Goal: Task Accomplishment & Management: Manage account settings

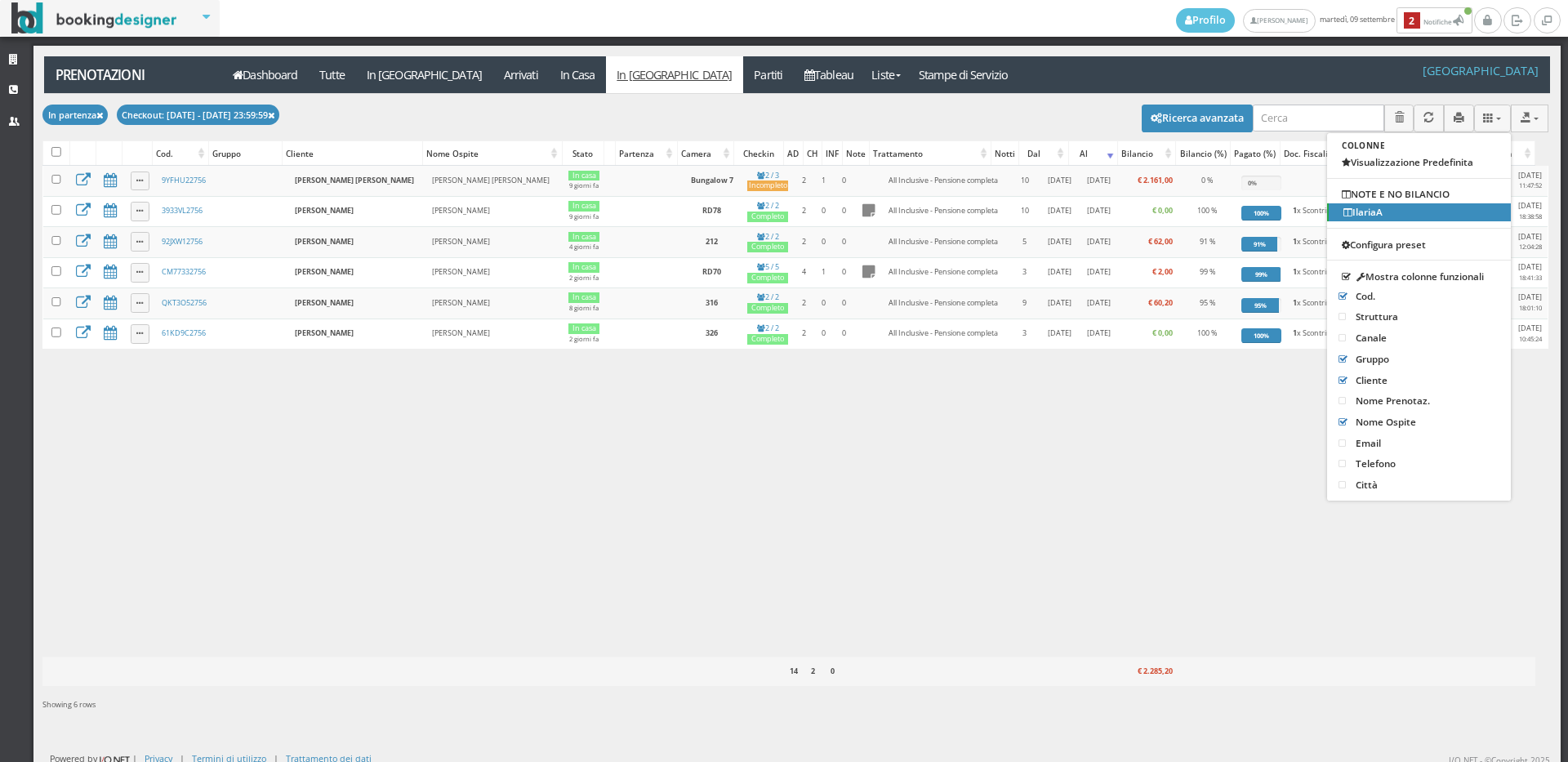
scroll to position [725, 0]
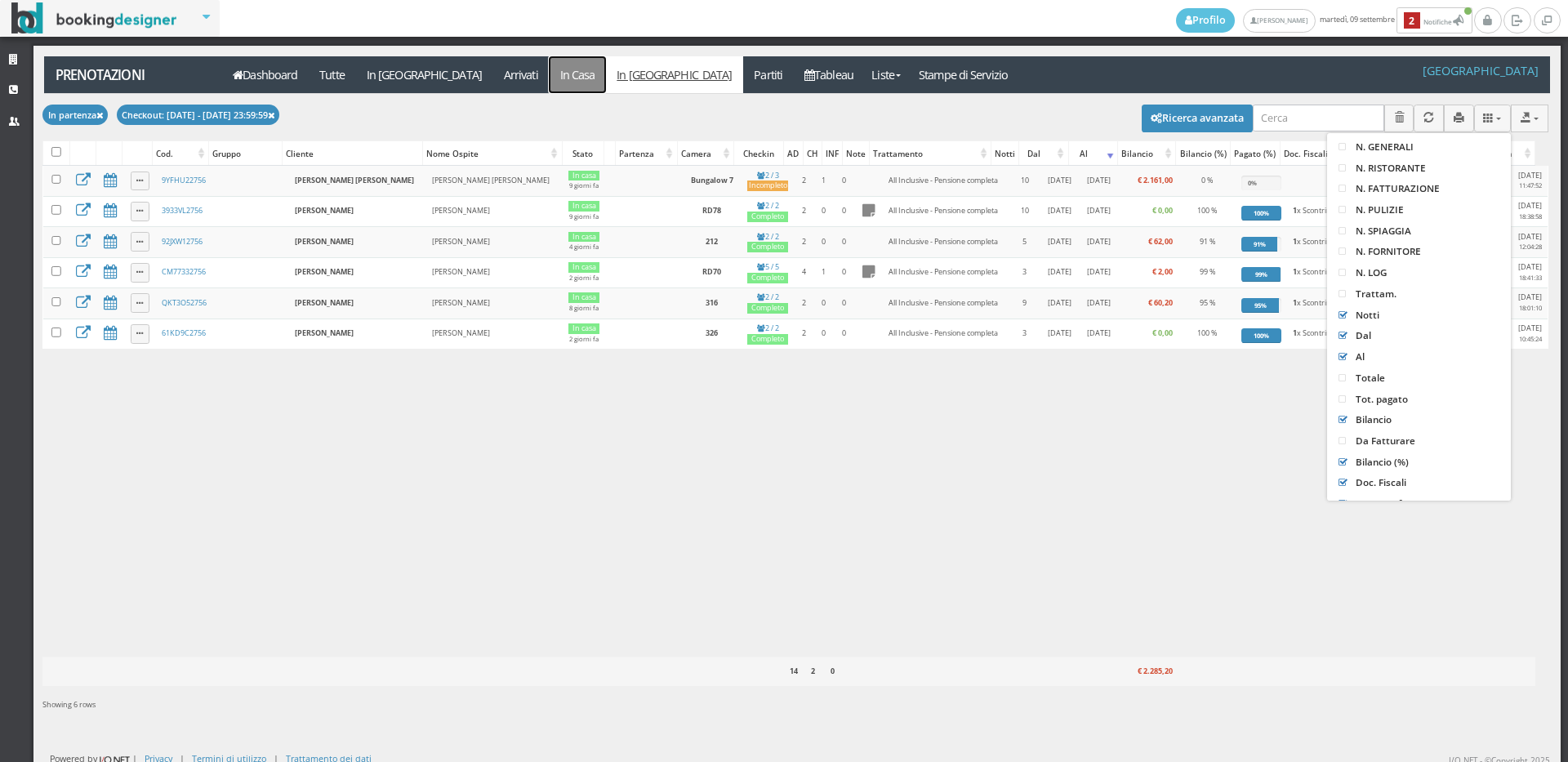
click at [548, 93] on link "In Casa" at bounding box center [577, 74] width 57 height 37
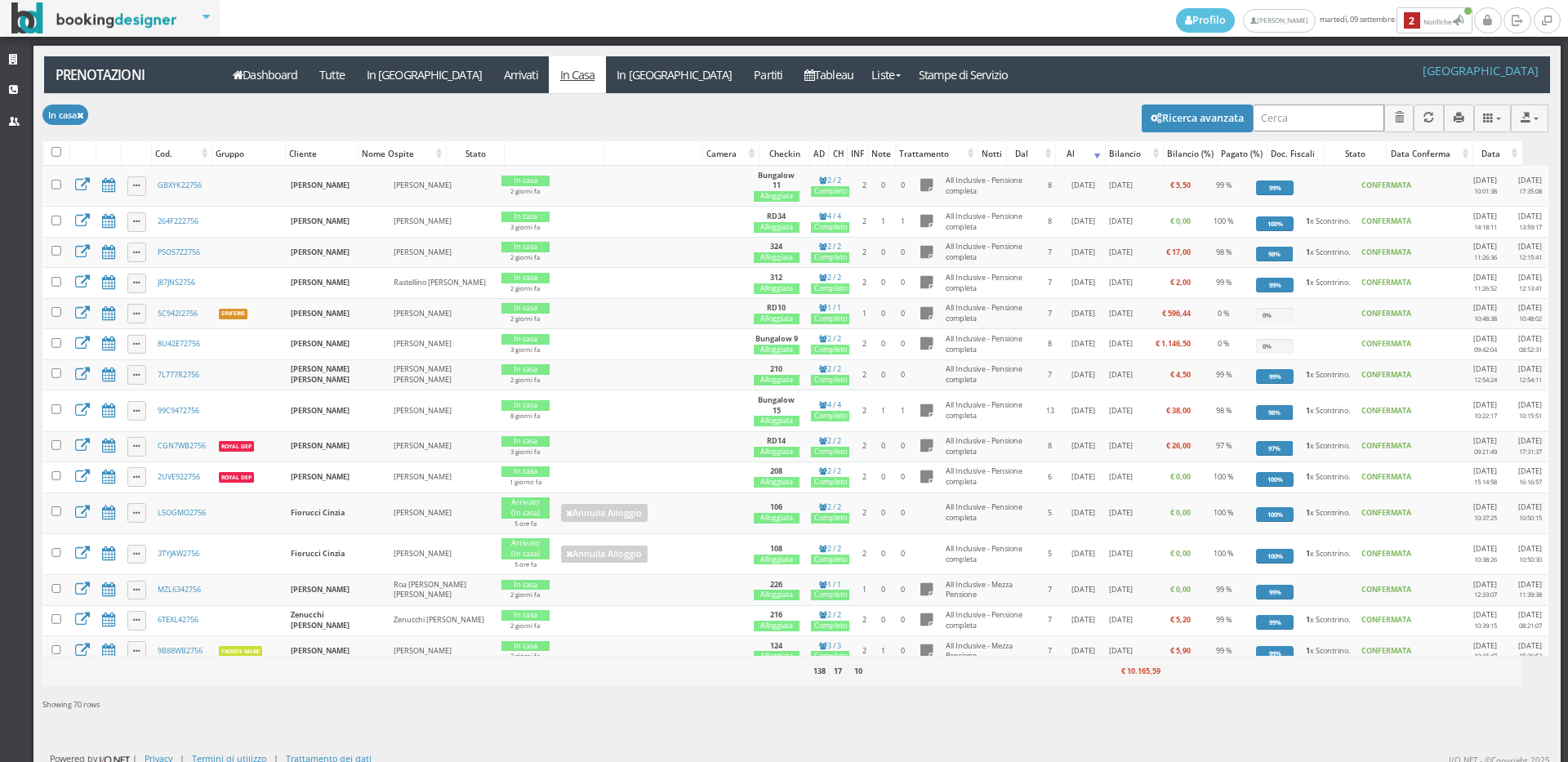
click at [1296, 119] on input "search" at bounding box center [1319, 118] width 132 height 27
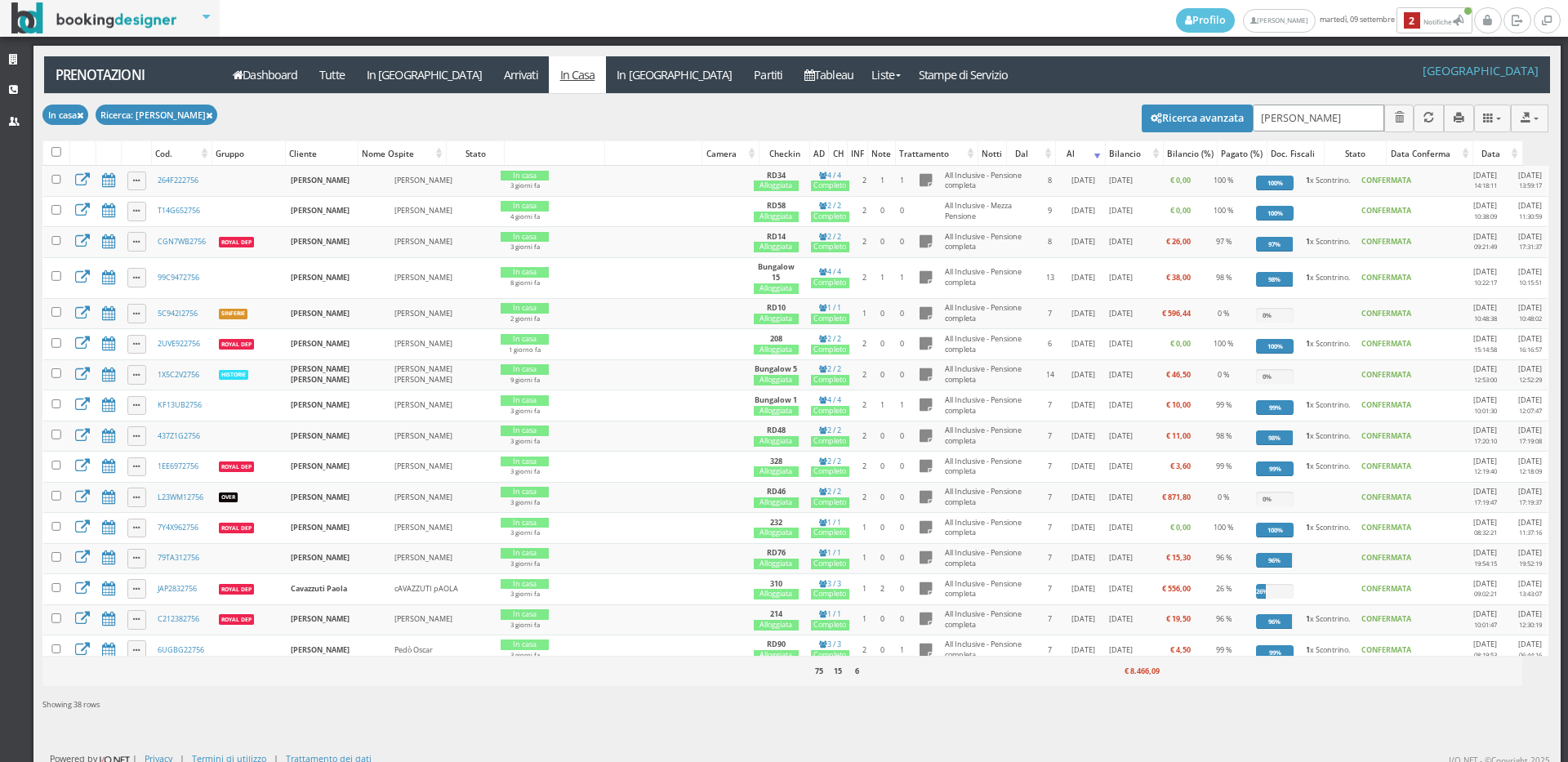
type input "desantis"
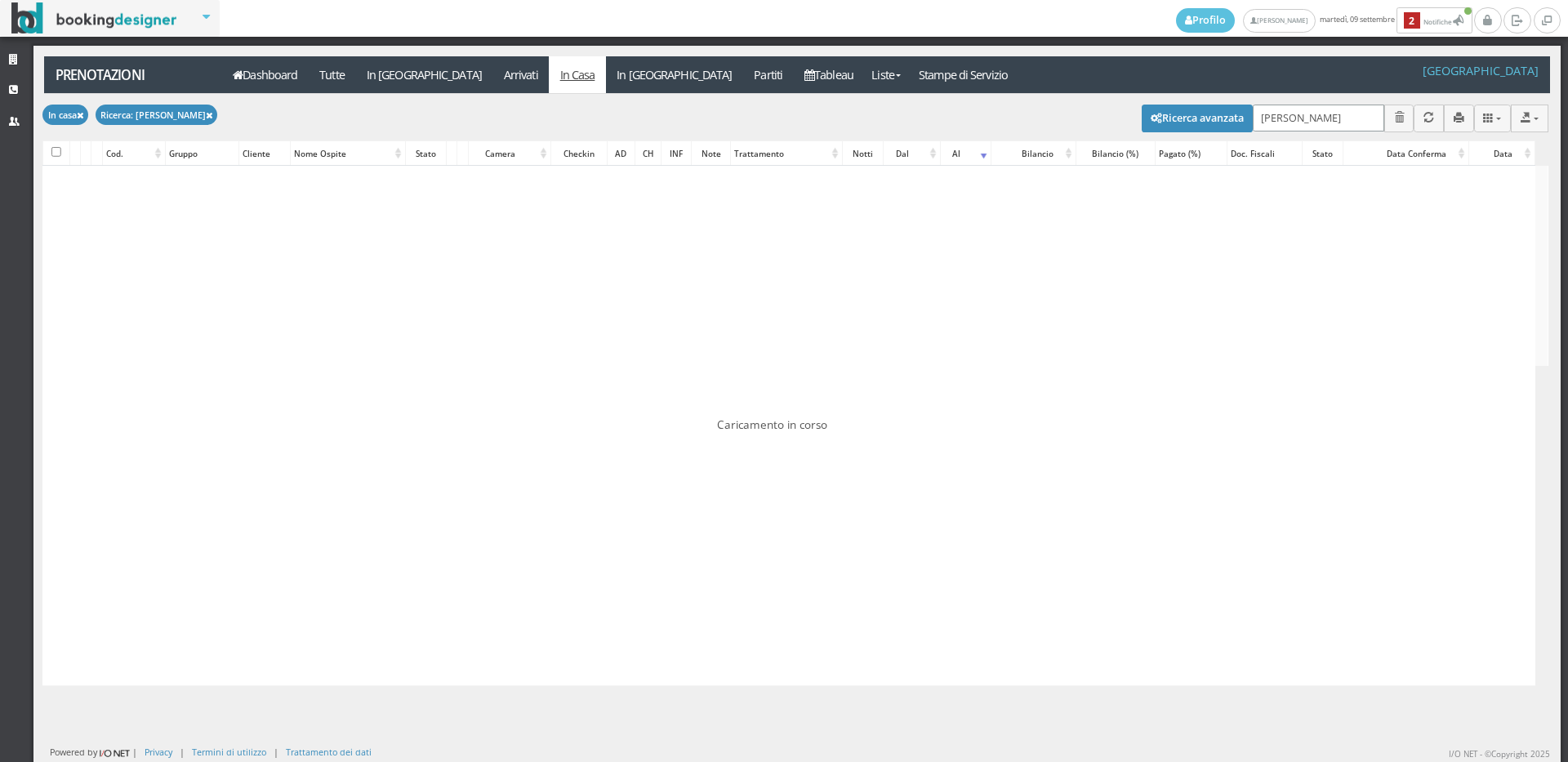
checkbox input "false"
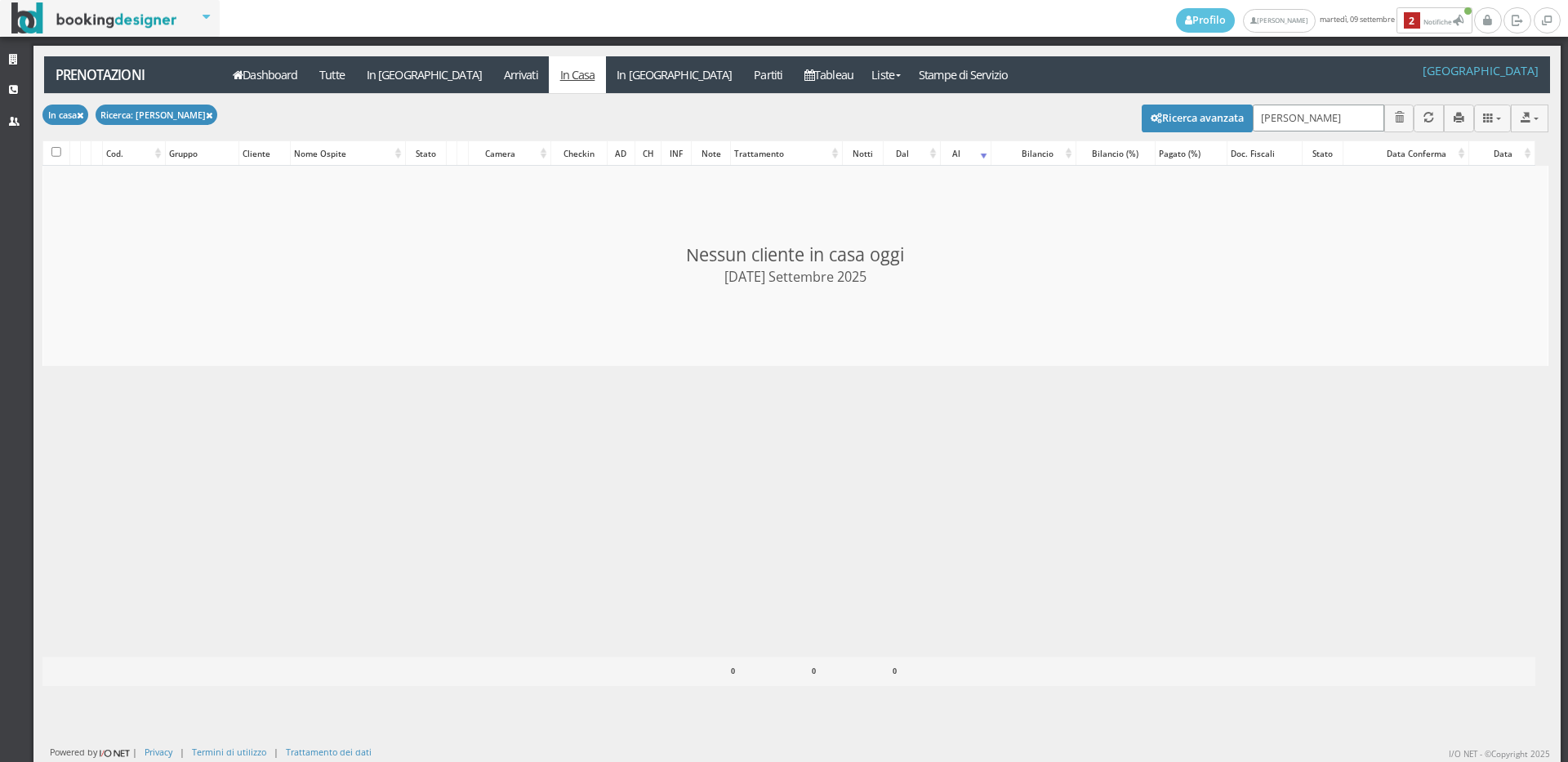
type input "desantis"
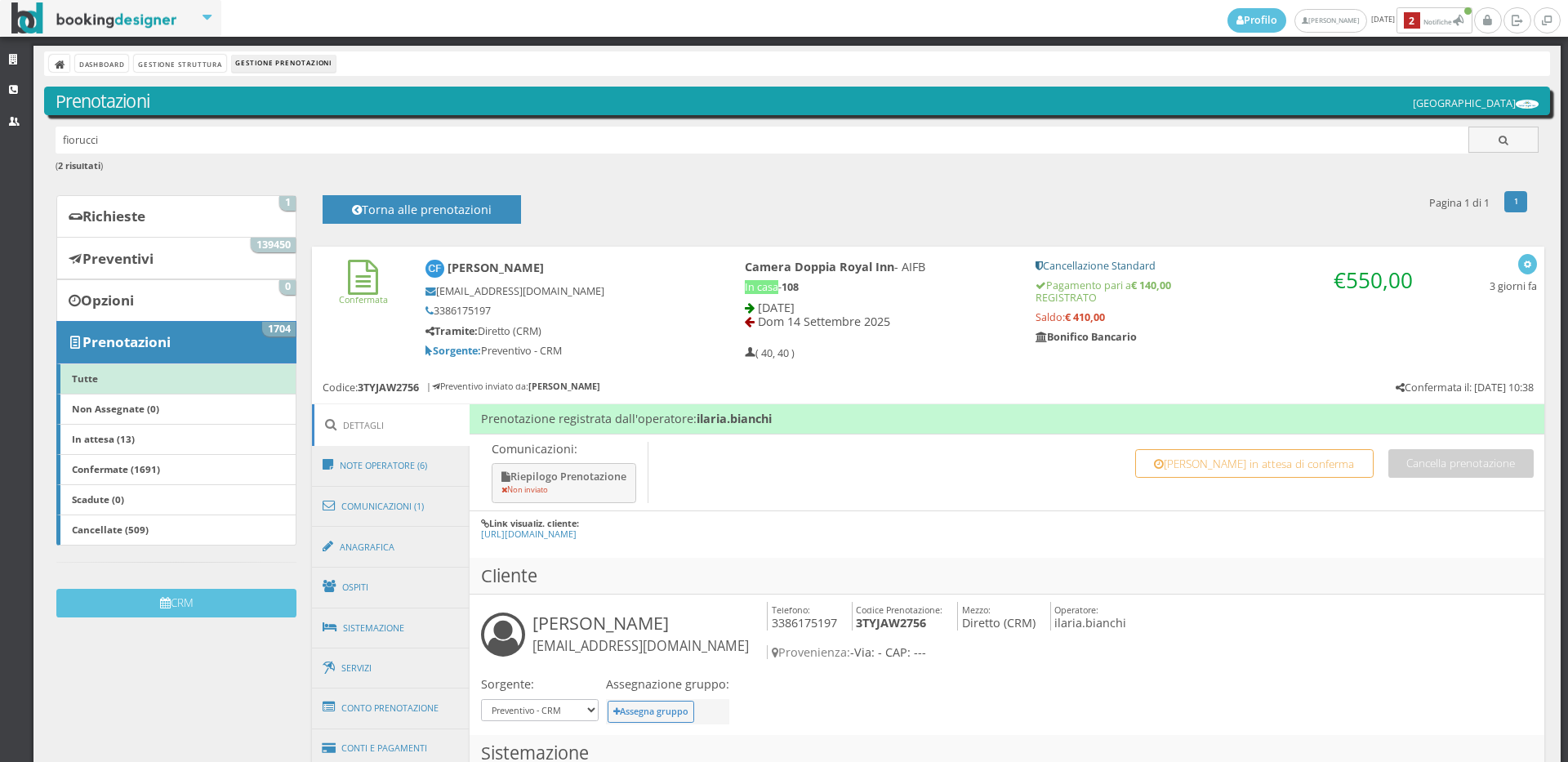
drag, startPoint x: 7, startPoint y: 164, endPoint x: 19, endPoint y: 201, distance: 38.9
click at [0, 199] on div "Strutture CRM Utenti Dashboard Gestione Struttura Gestione Prenotazioni Prenota…" at bounding box center [784, 404] width 1568 height 716
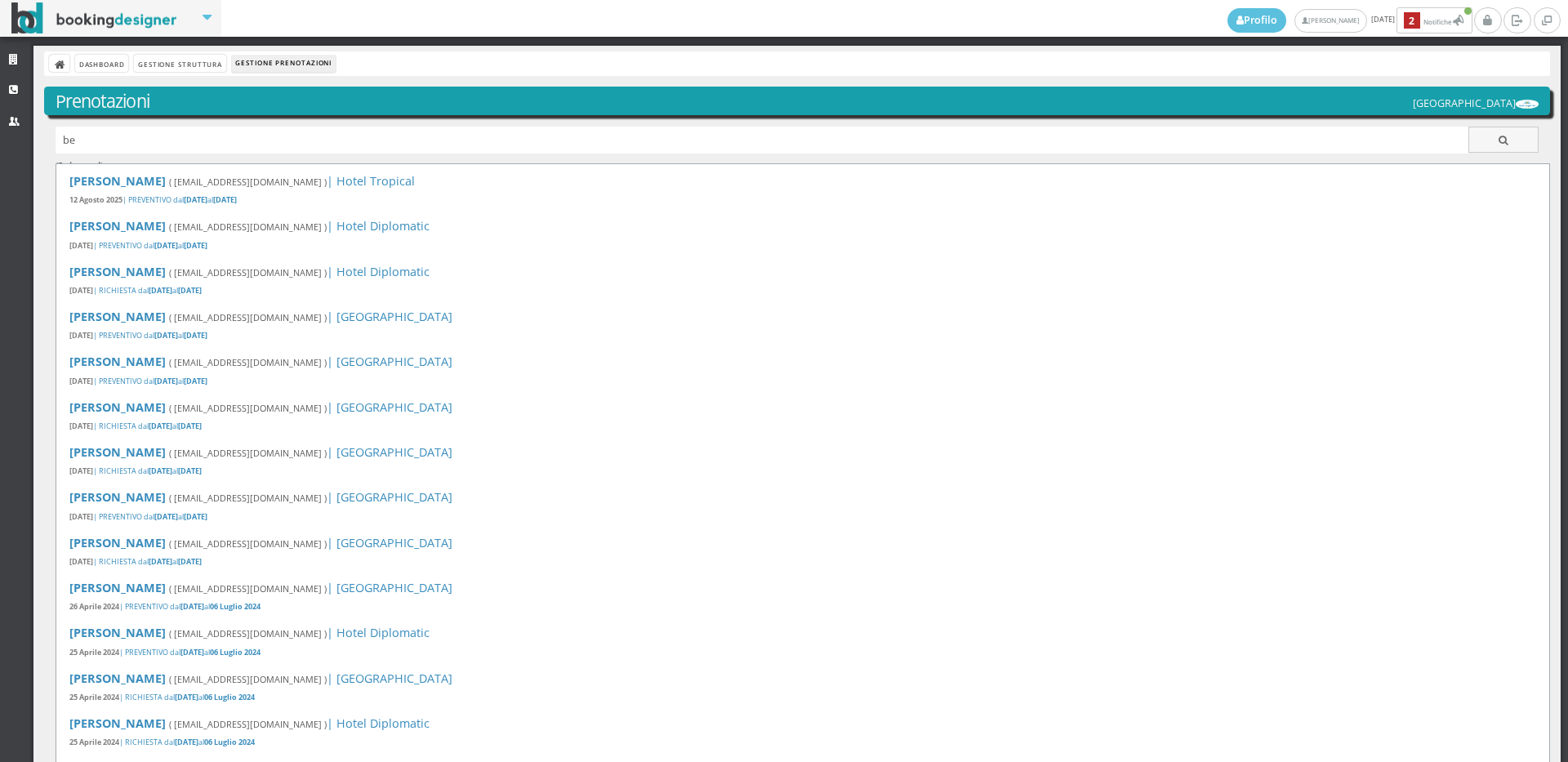
type input "b"
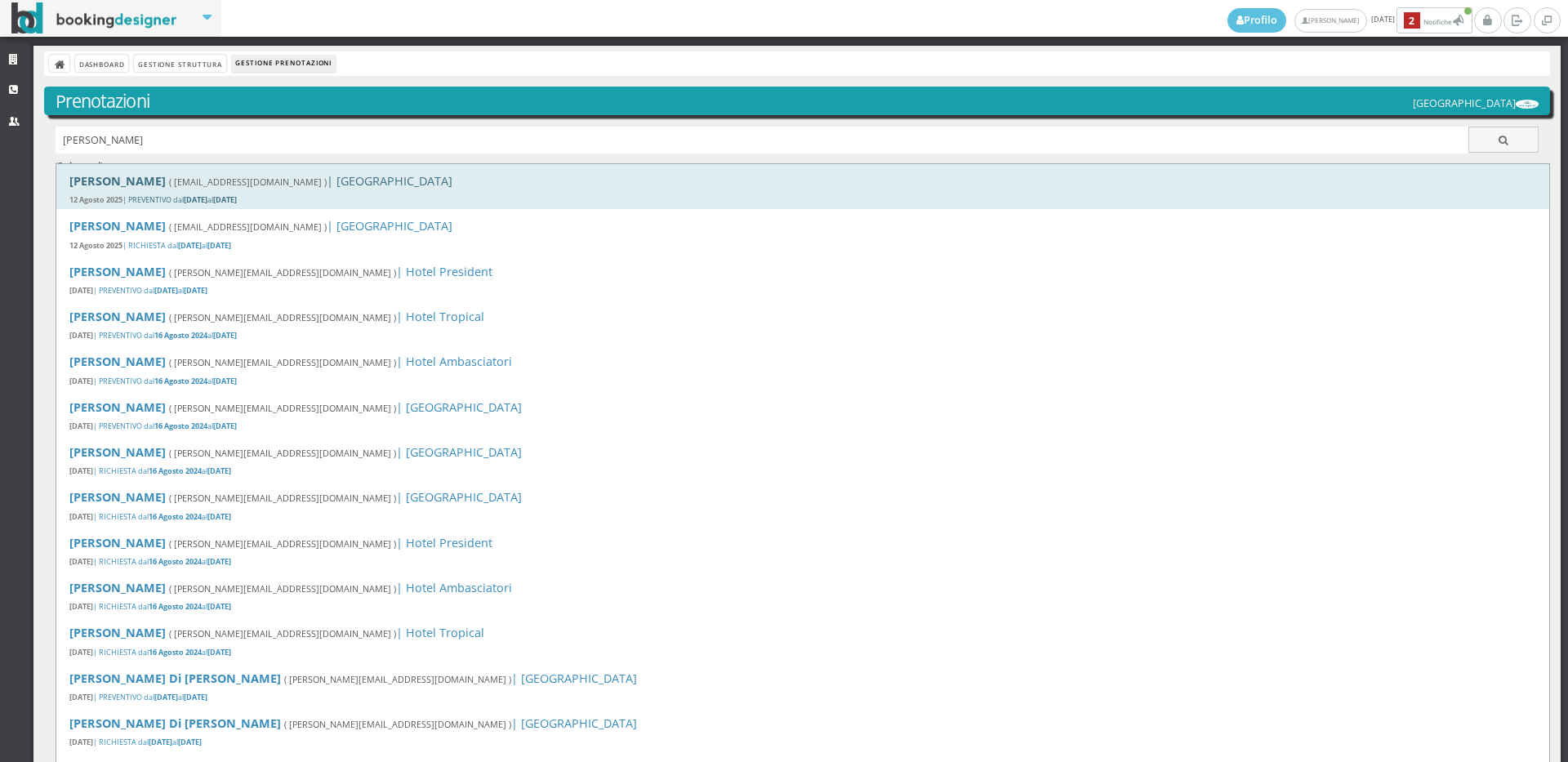
type input "[PERSON_NAME]"
click at [150, 179] on b "[PERSON_NAME]" at bounding box center [118, 181] width 96 height 15
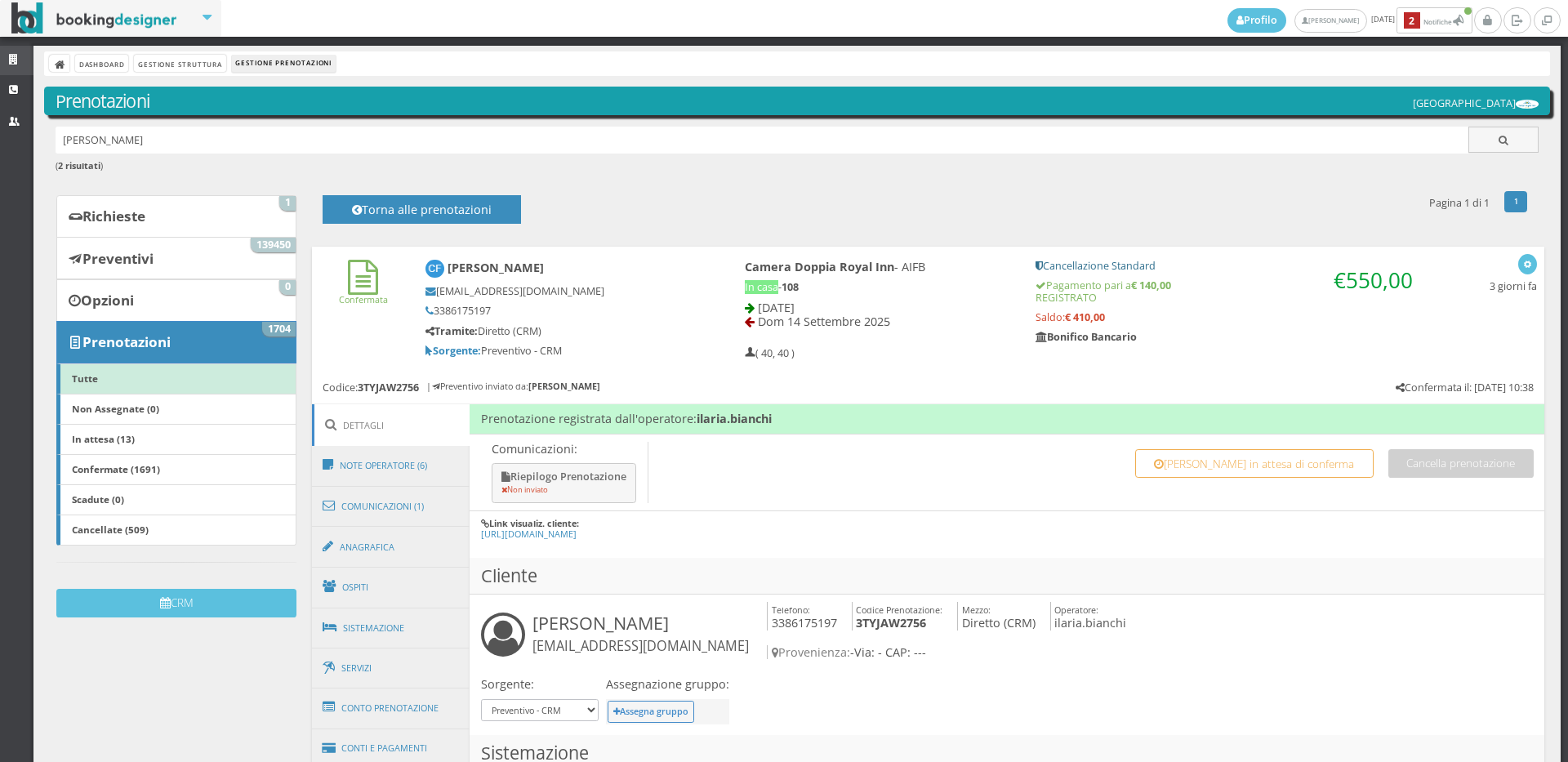
click at [3, 64] on link "Strutture" at bounding box center [17, 60] width 34 height 29
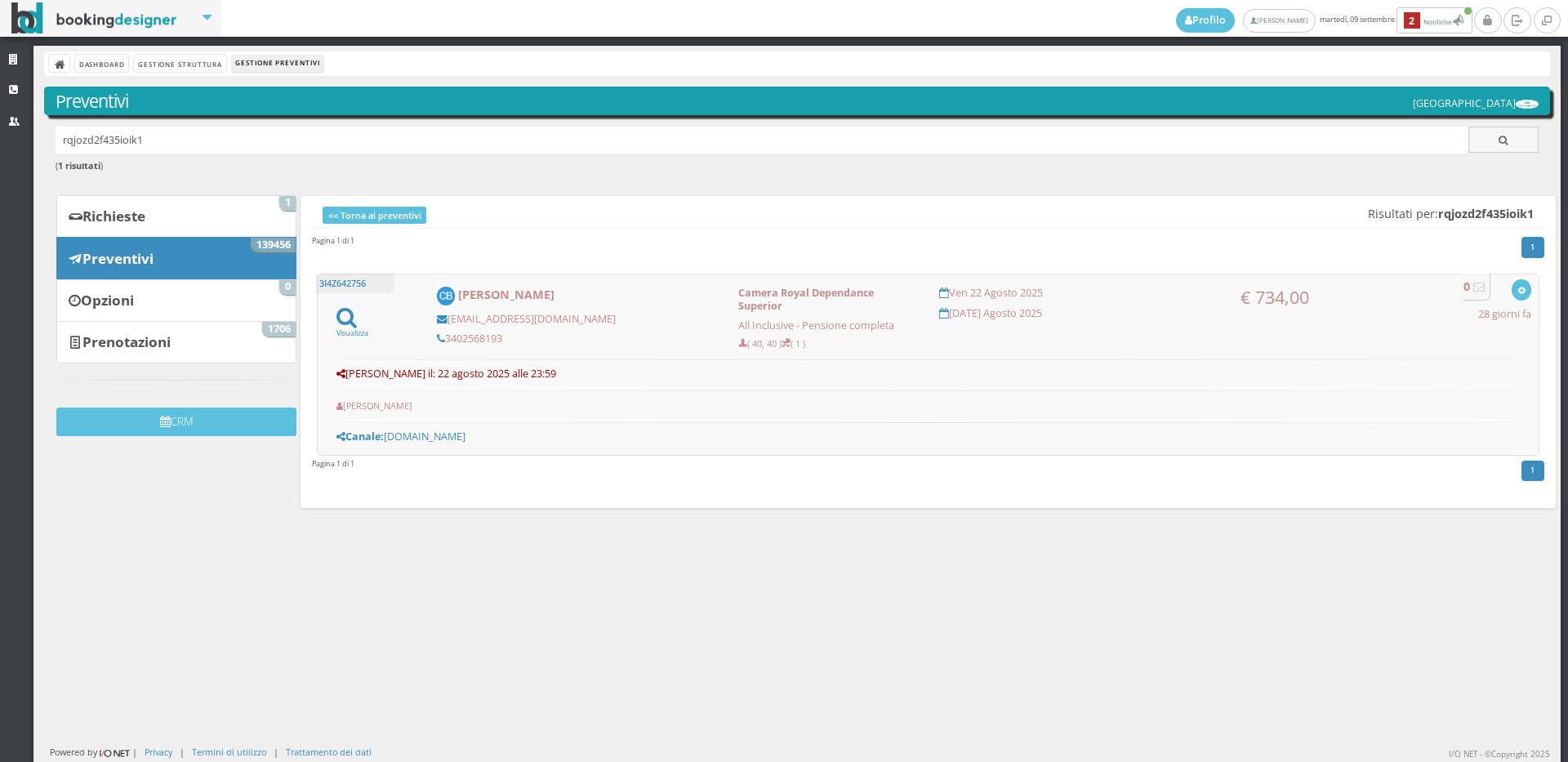
click at [1, 234] on div "Strutture CRM Utenti" at bounding box center [17, 427] width 34 height 762
drag, startPoint x: 146, startPoint y: 135, endPoint x: 624, endPoint y: 64, distance: 483.2
click at [0, 271] on div "Strutture CRM Utenti Dashboard Gestione Struttura Gestione Preventivi Preventiv…" at bounding box center [784, 404] width 1568 height 716
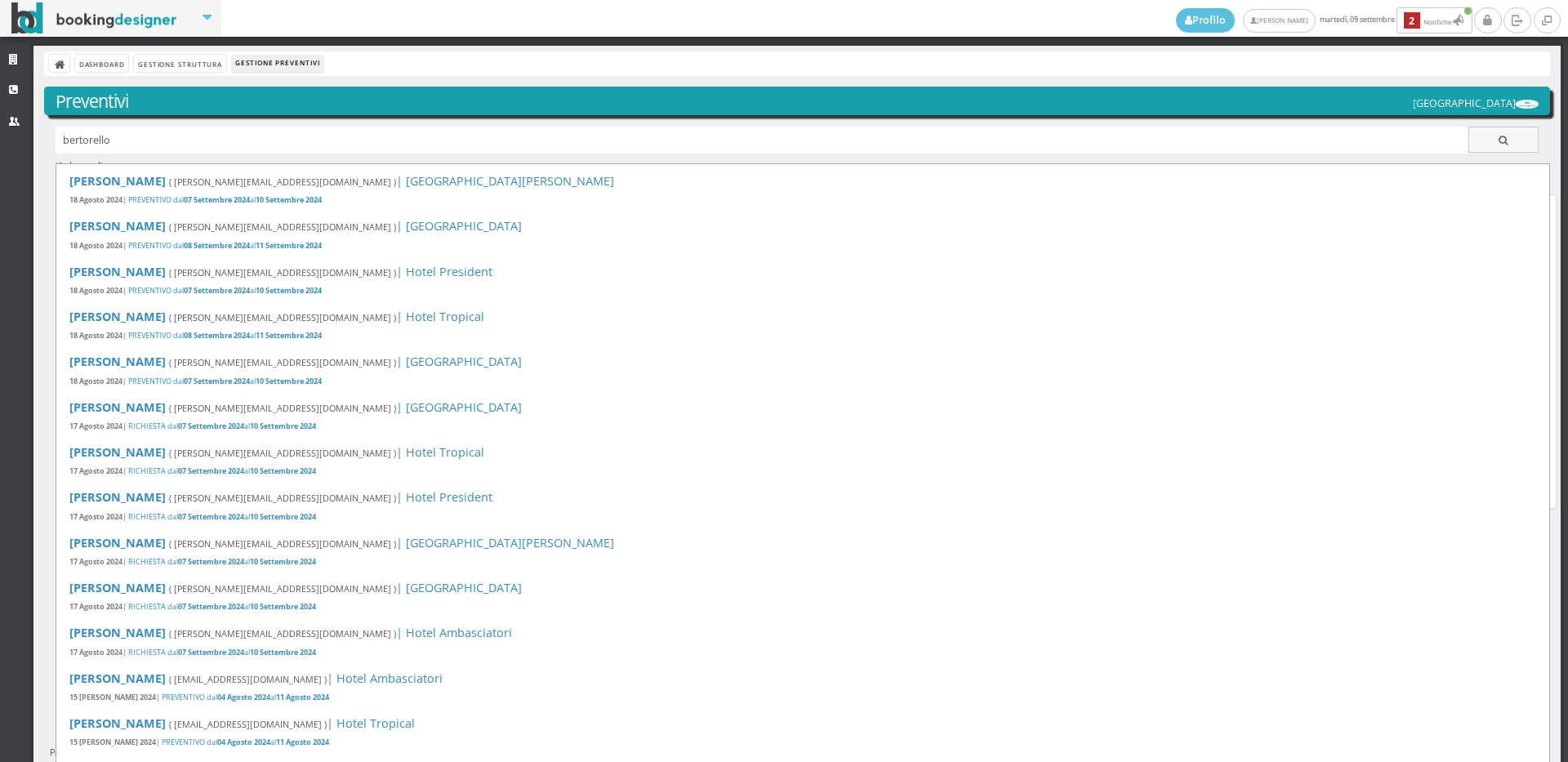
type input "bertorello"
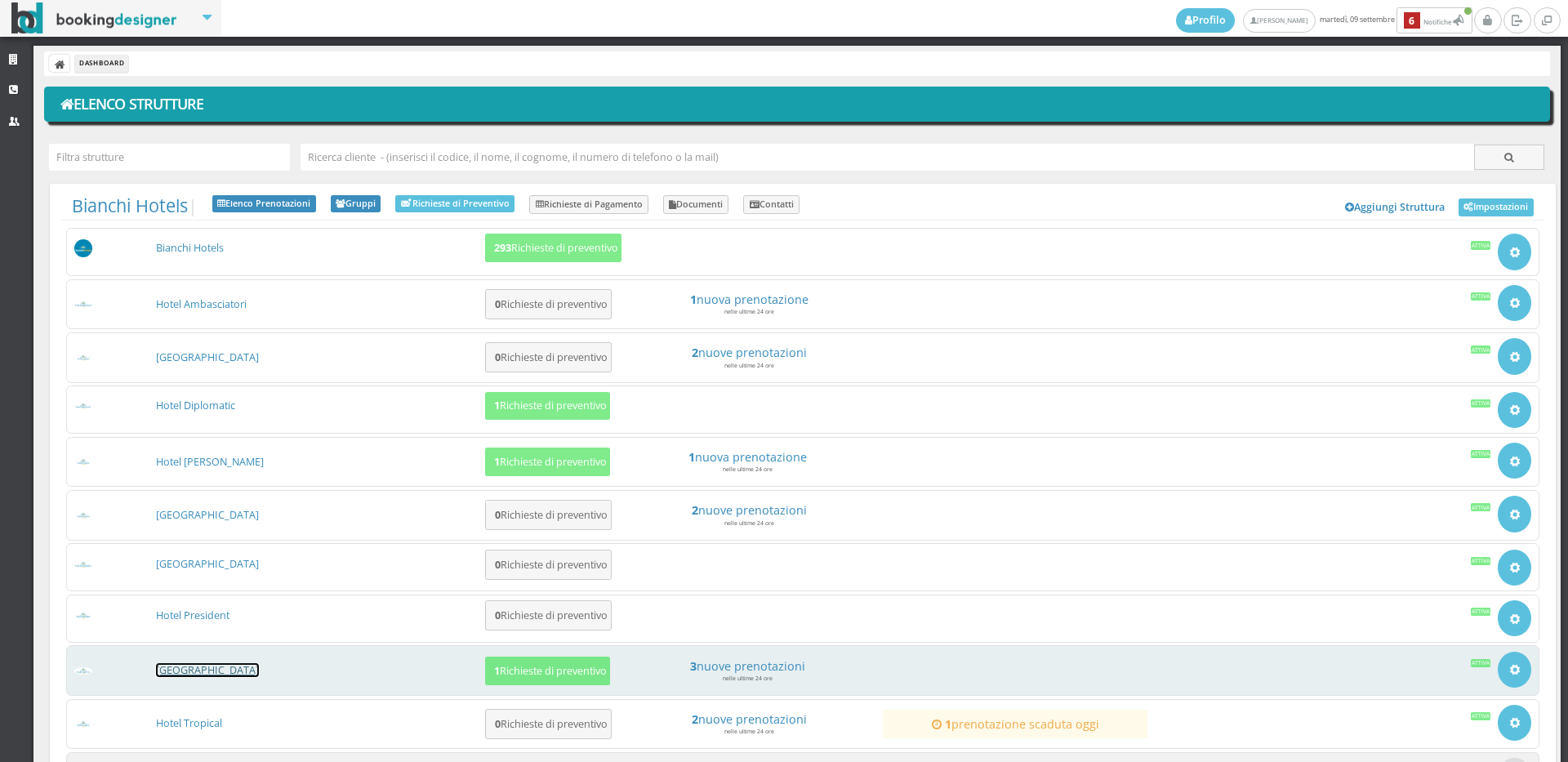
click at [205, 665] on link "[GEOGRAPHIC_DATA]" at bounding box center [207, 670] width 103 height 14
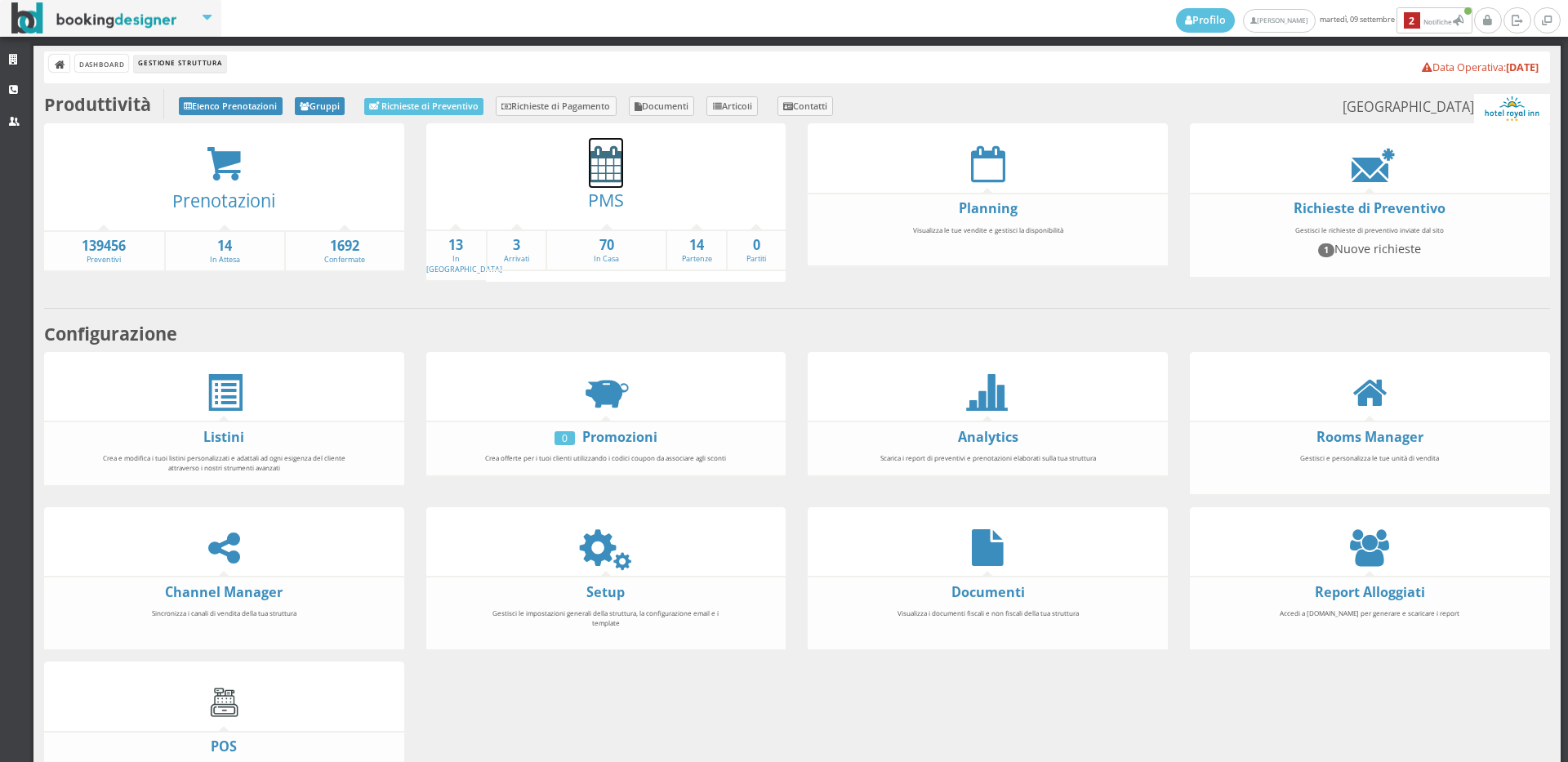
click at [609, 182] on icon at bounding box center [606, 164] width 34 height 37
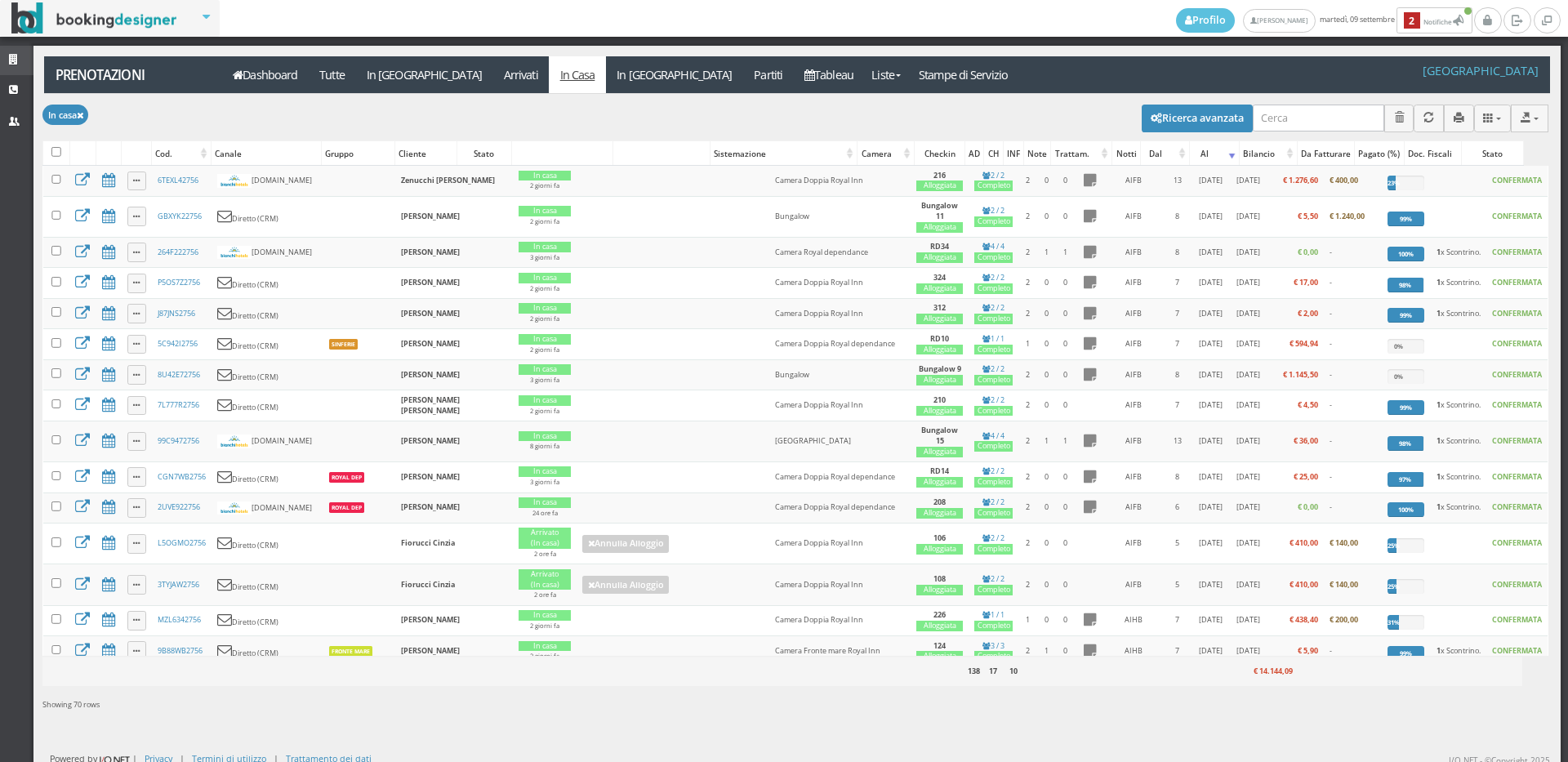
click at [20, 53] on link "Strutture" at bounding box center [17, 60] width 34 height 29
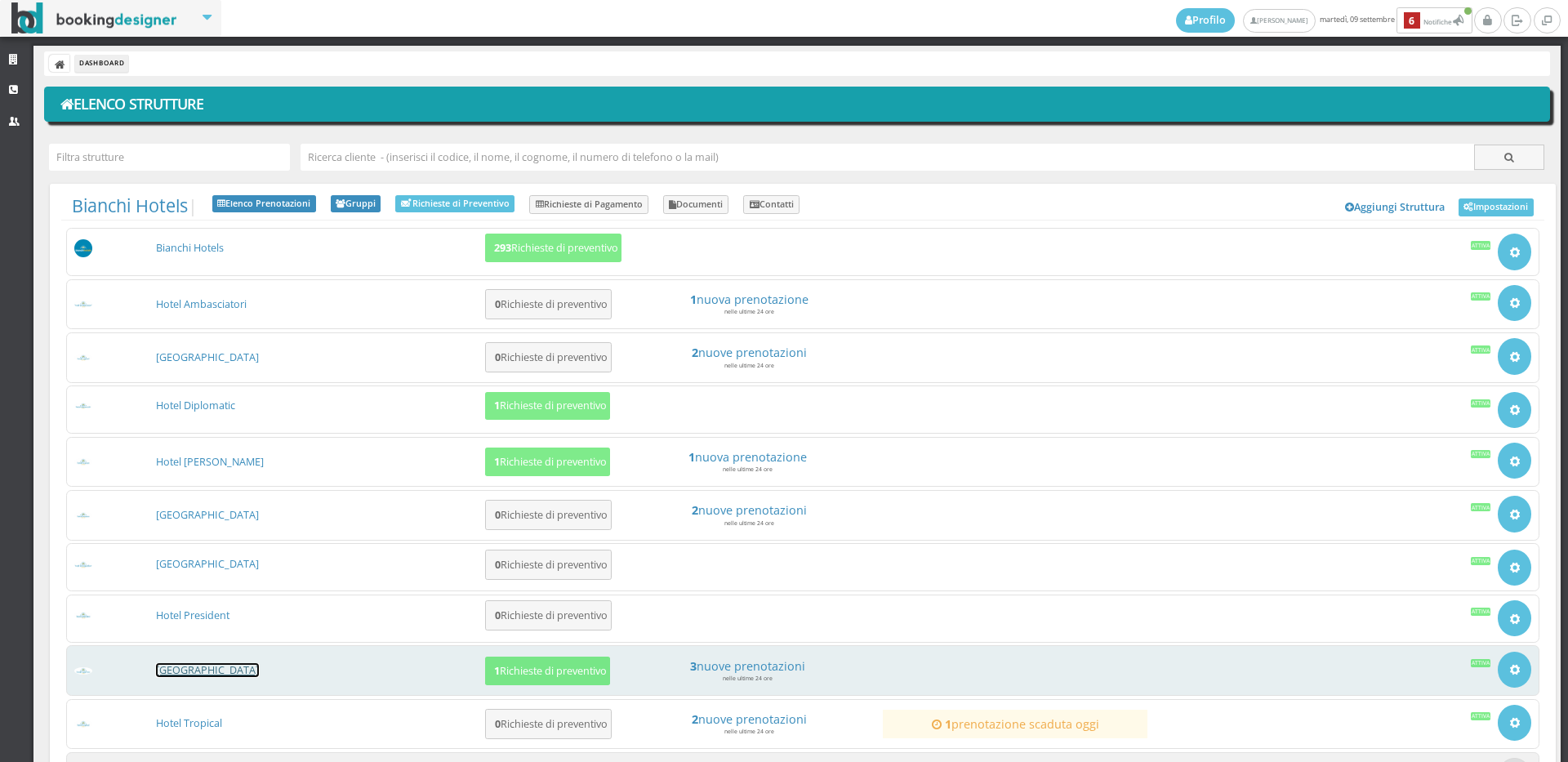
click at [201, 665] on link "[GEOGRAPHIC_DATA]" at bounding box center [207, 670] width 103 height 14
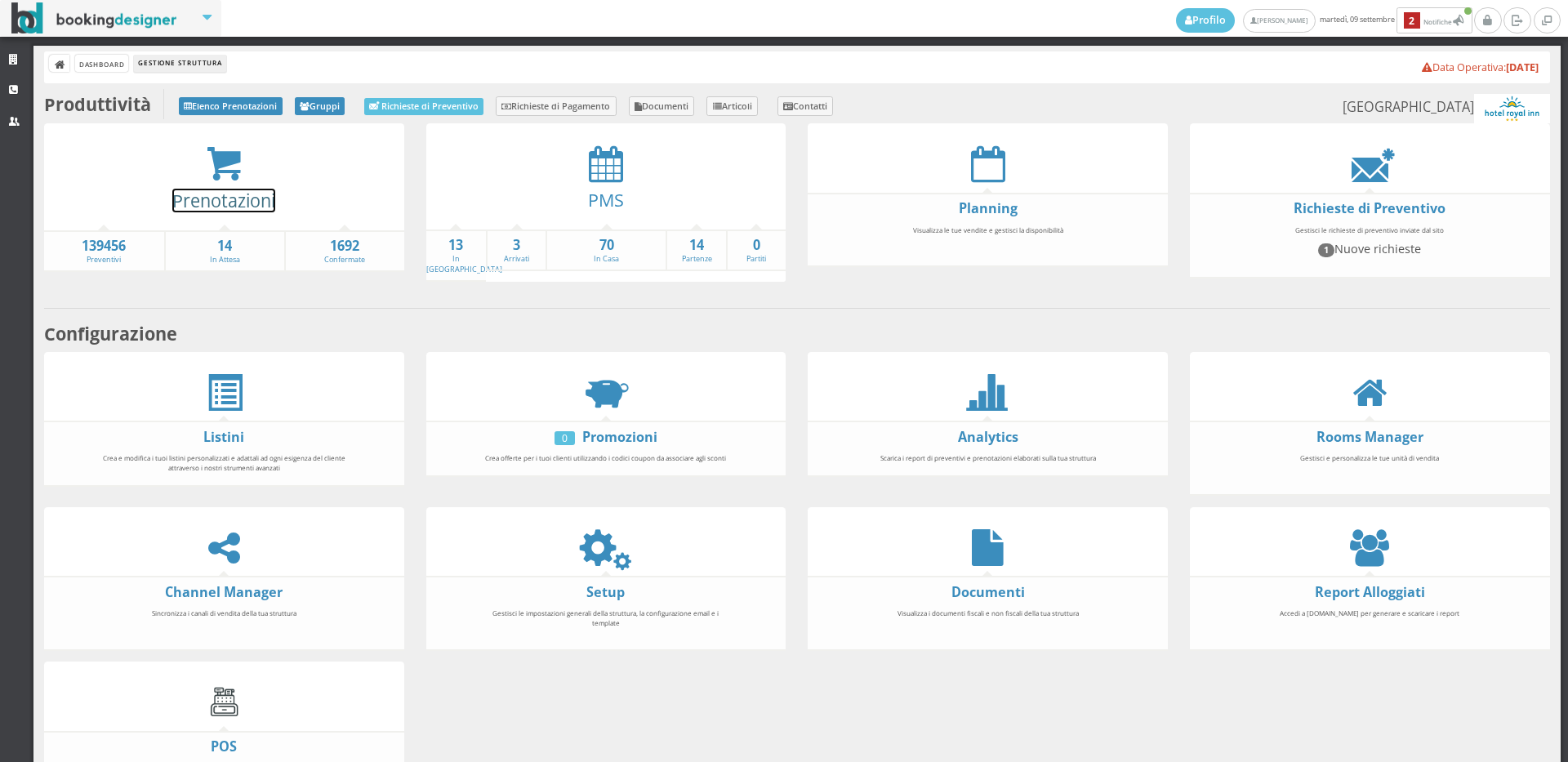
click at [214, 197] on link "Prenotazioni" at bounding box center [223, 200] width 103 height 24
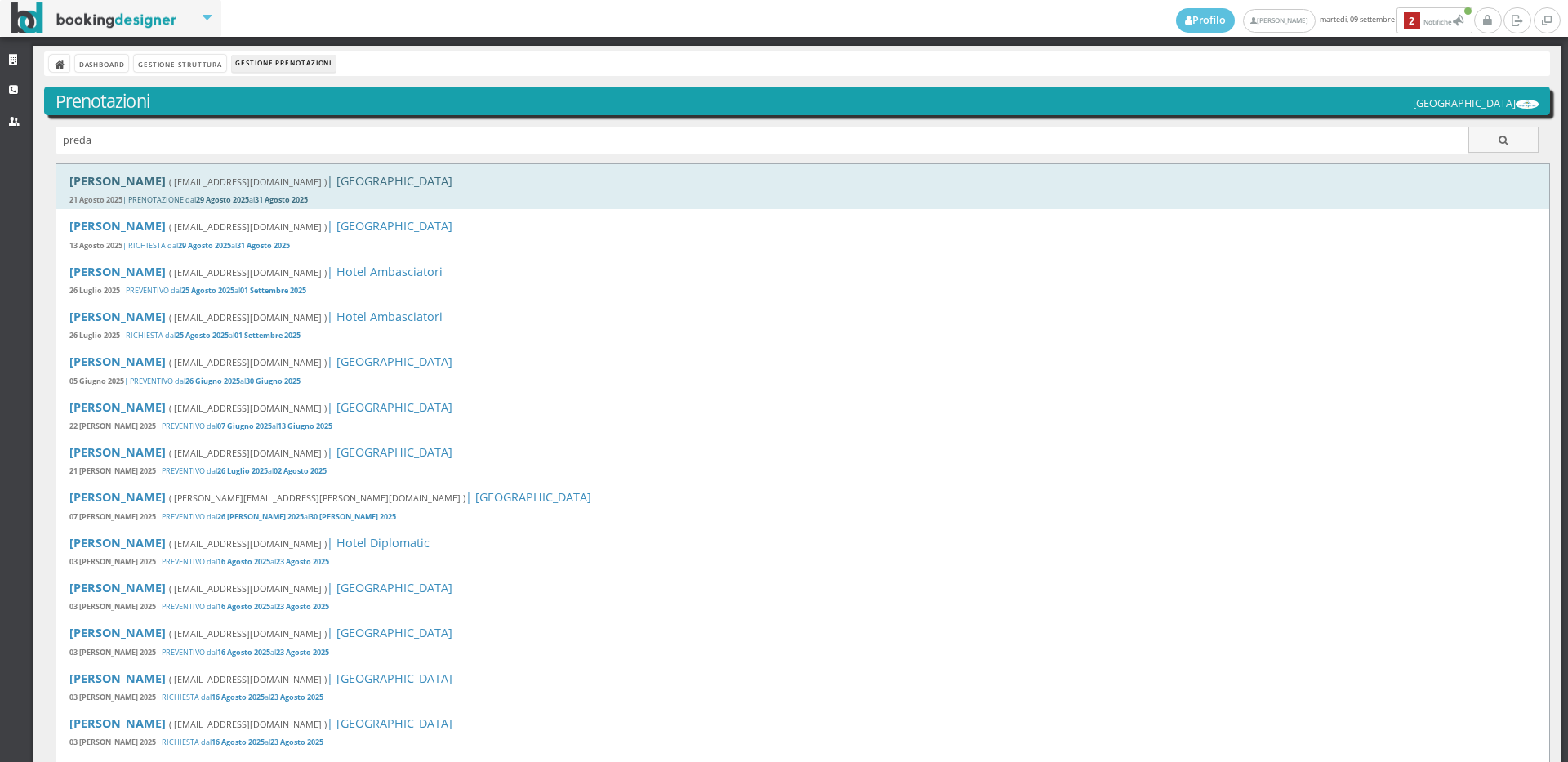
type input "preda"
